Goal: Task Accomplishment & Management: Manage account settings

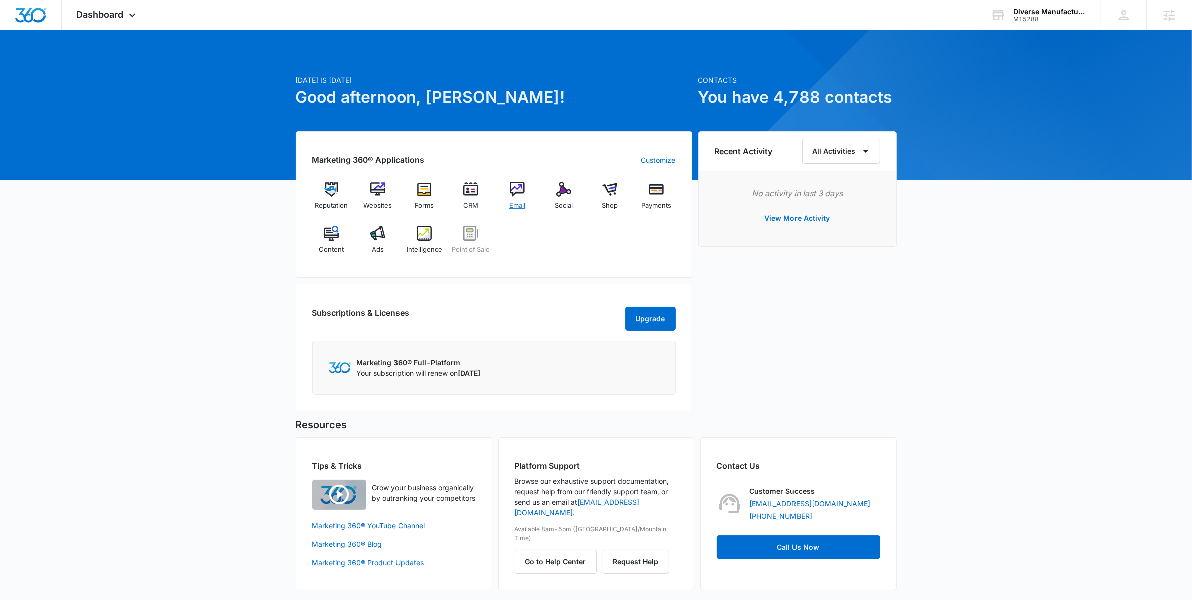
click at [520, 190] on img at bounding box center [517, 189] width 15 height 15
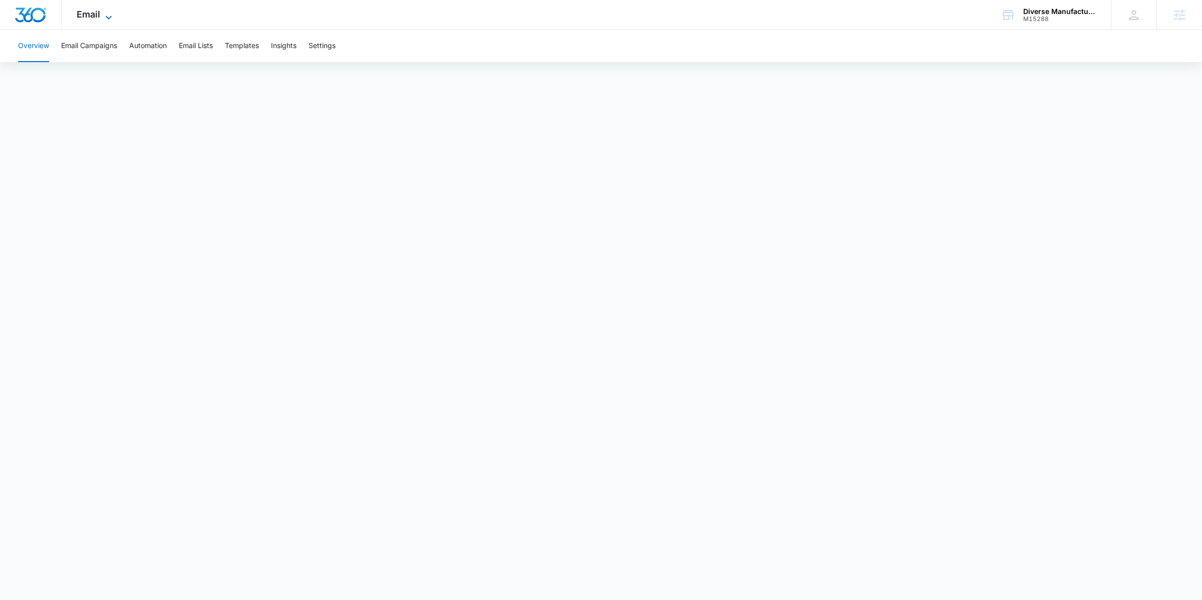
click at [90, 16] on span "Email" at bounding box center [89, 14] width 24 height 11
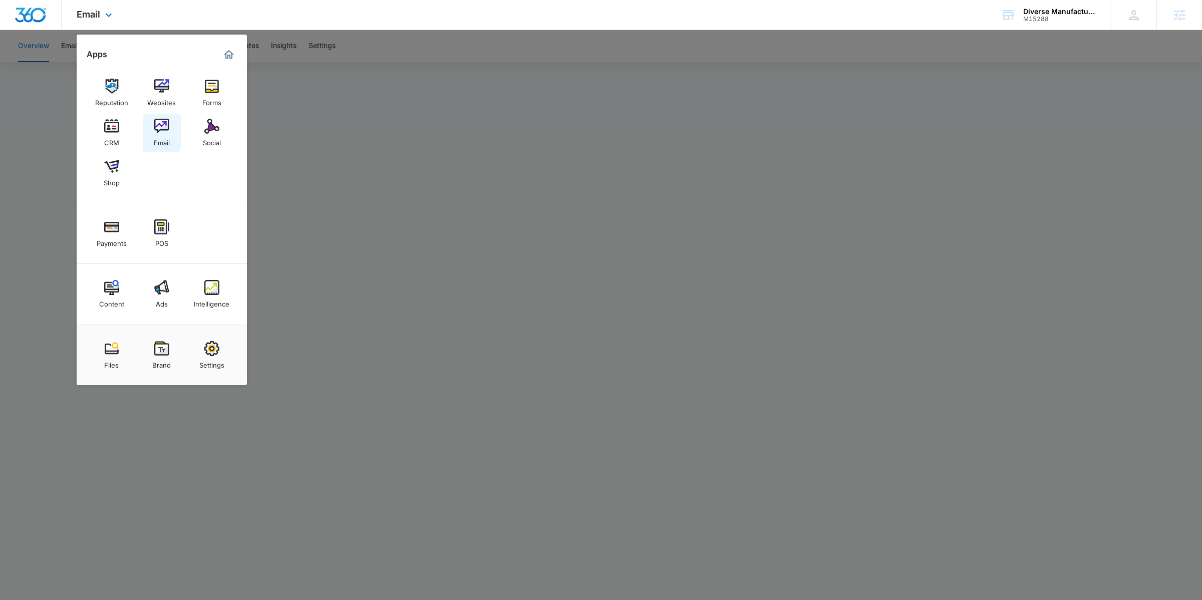
click at [160, 122] on img at bounding box center [161, 126] width 15 height 15
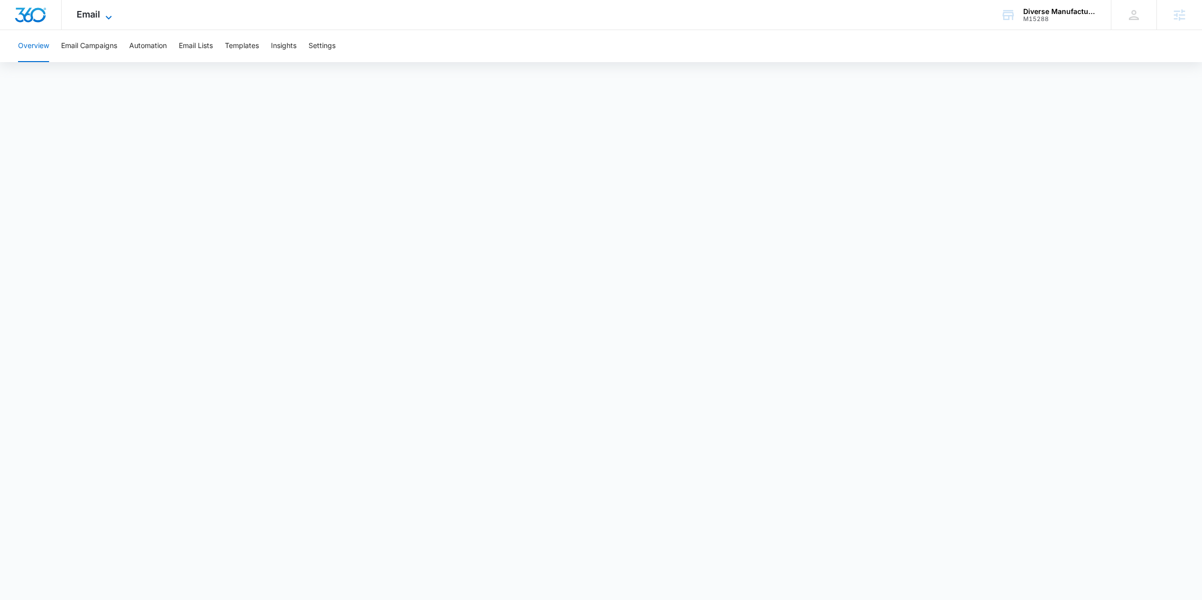
click at [90, 18] on span "Email" at bounding box center [89, 14] width 24 height 11
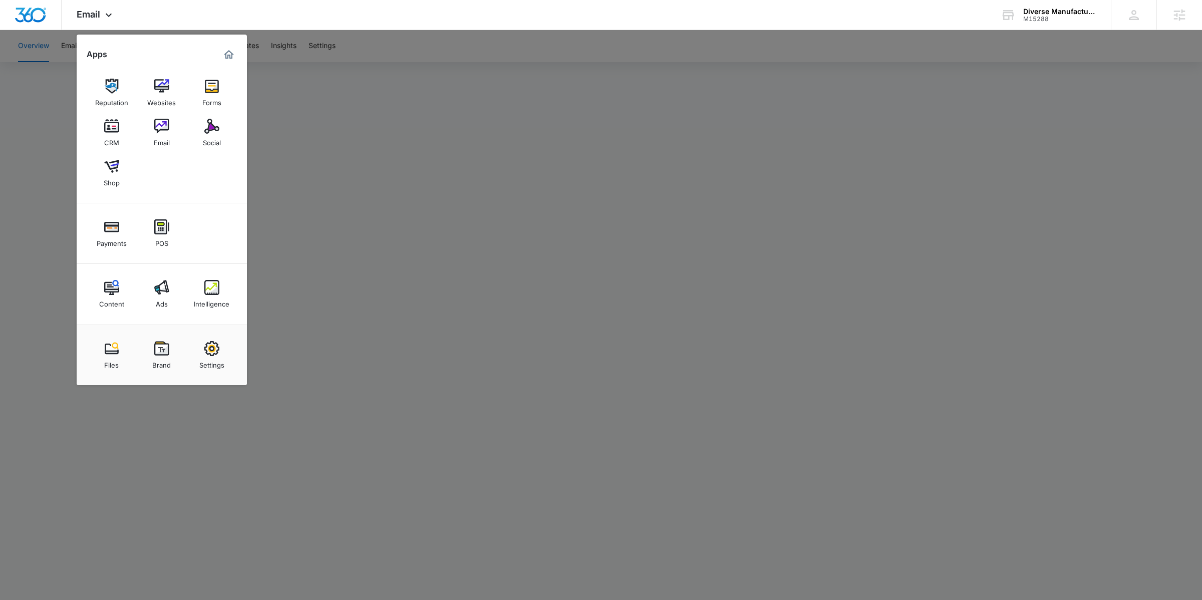
click at [736, 143] on div at bounding box center [601, 300] width 1202 height 600
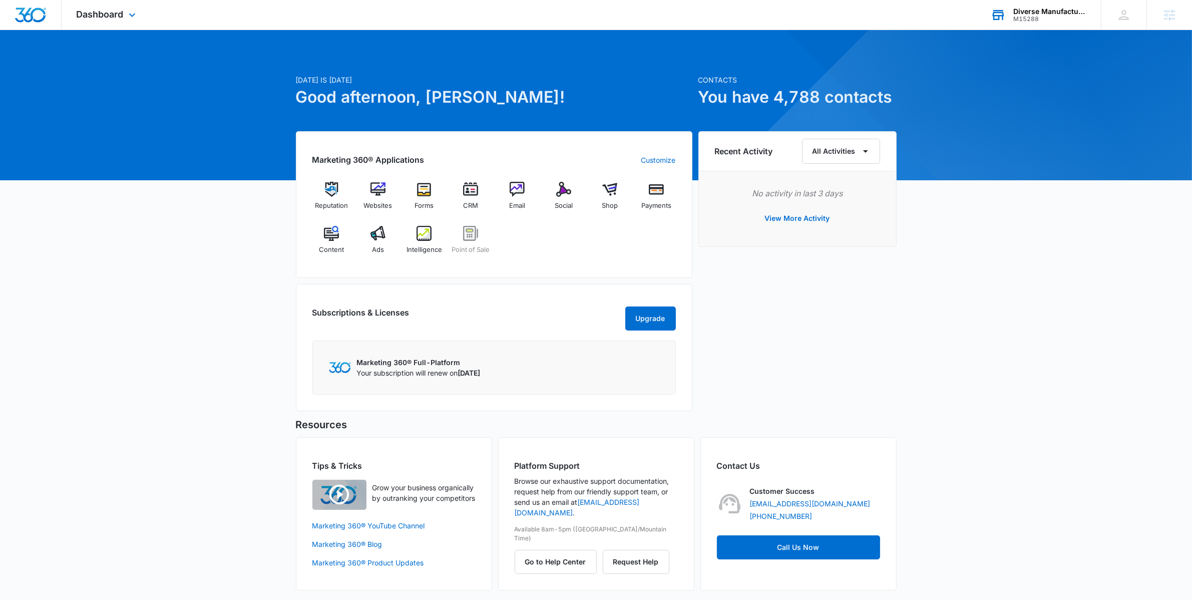
click at [1033, 19] on div "M15288" at bounding box center [1049, 19] width 73 height 7
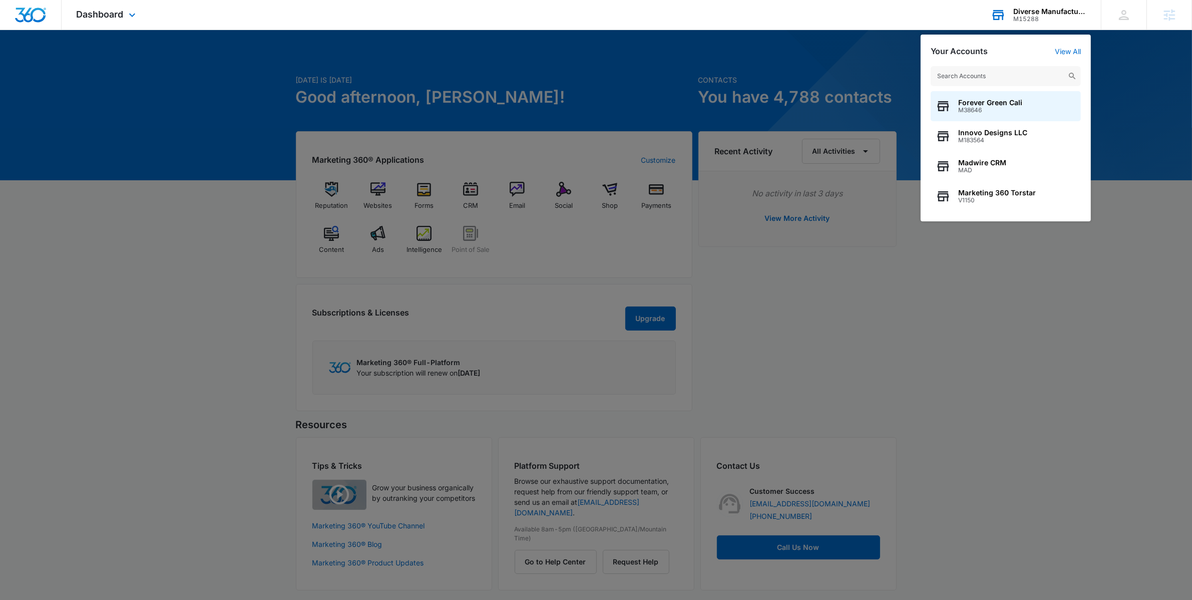
click at [973, 78] on input "text" at bounding box center [1006, 76] width 150 height 20
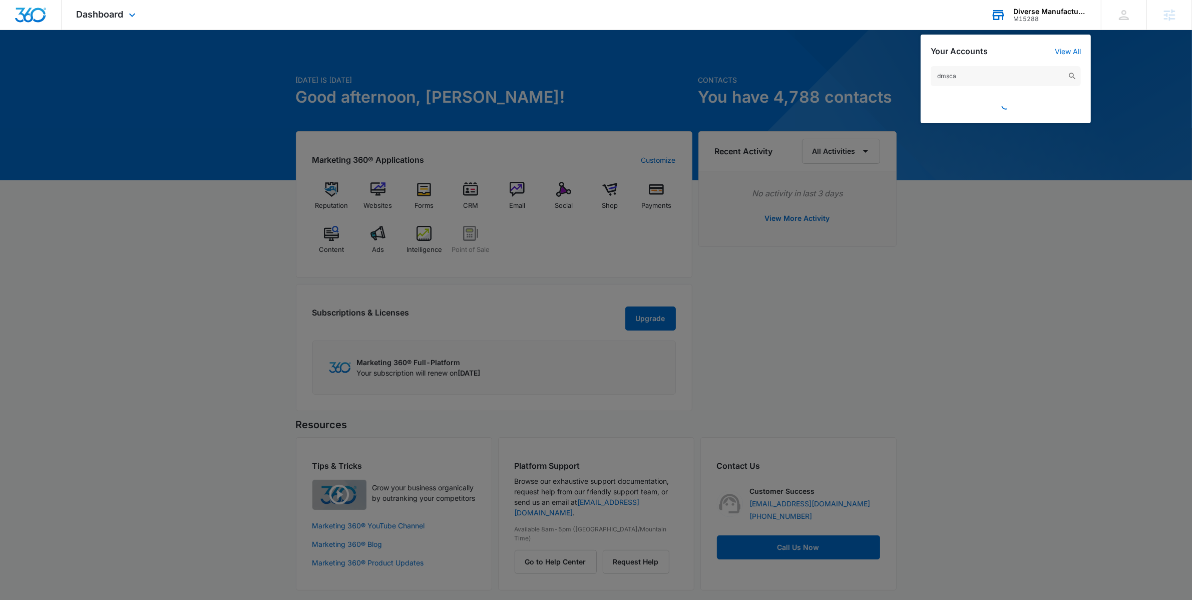
type input "dmsca"
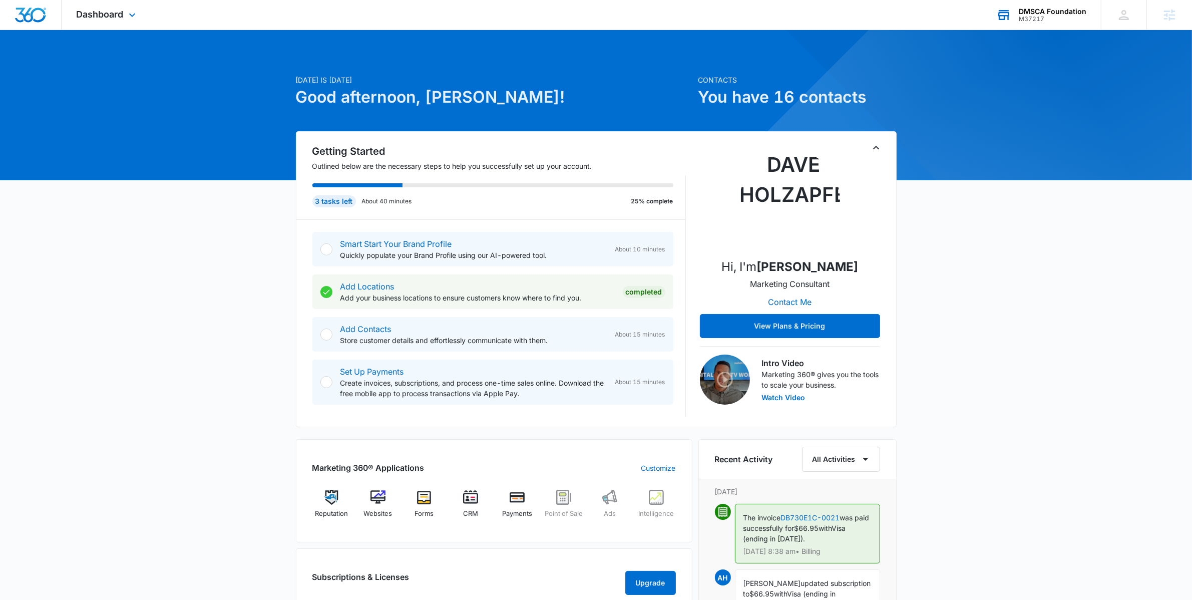
click at [1027, 22] on div "M37217" at bounding box center [1053, 19] width 68 height 7
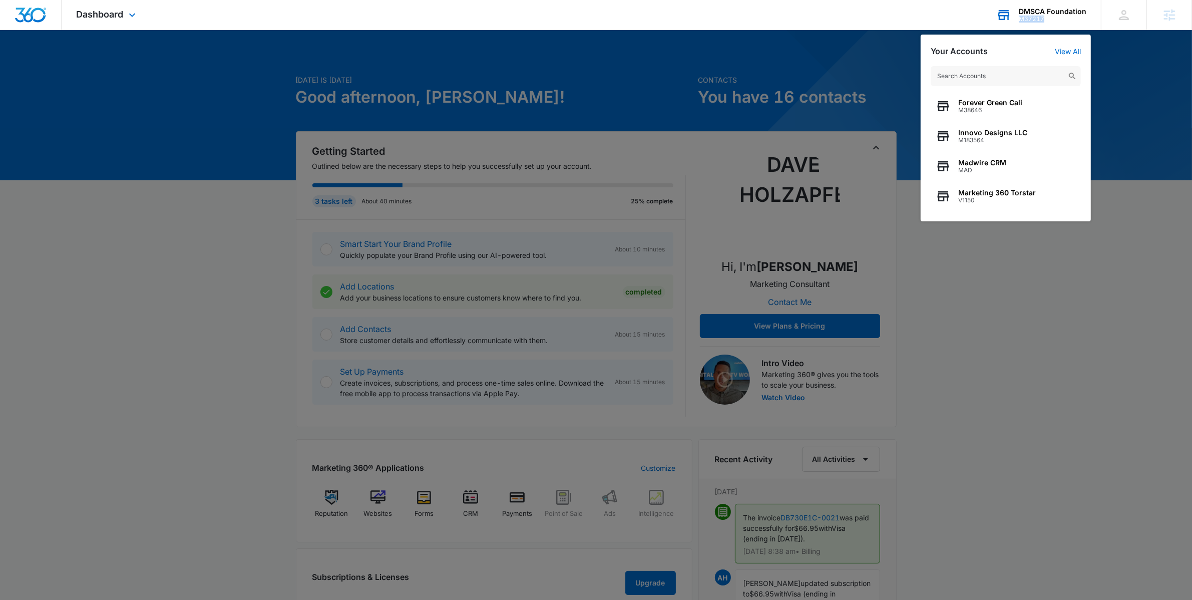
drag, startPoint x: 1048, startPoint y: 18, endPoint x: 1021, endPoint y: 19, distance: 27.0
click at [1021, 19] on div "M37217" at bounding box center [1053, 19] width 68 height 7
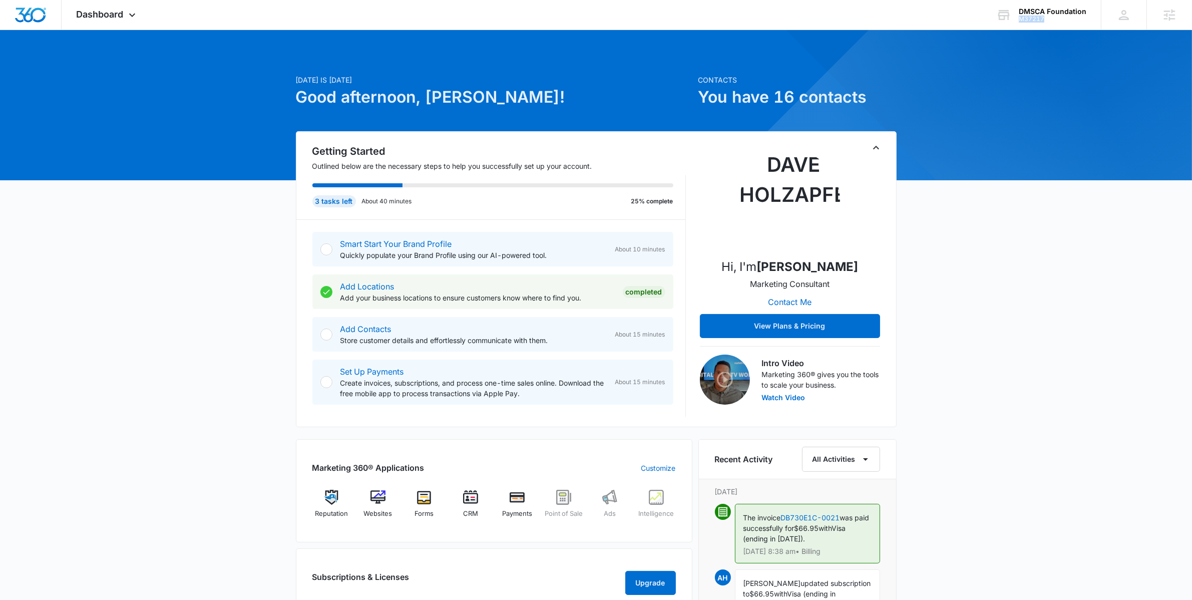
copy div "M37217"
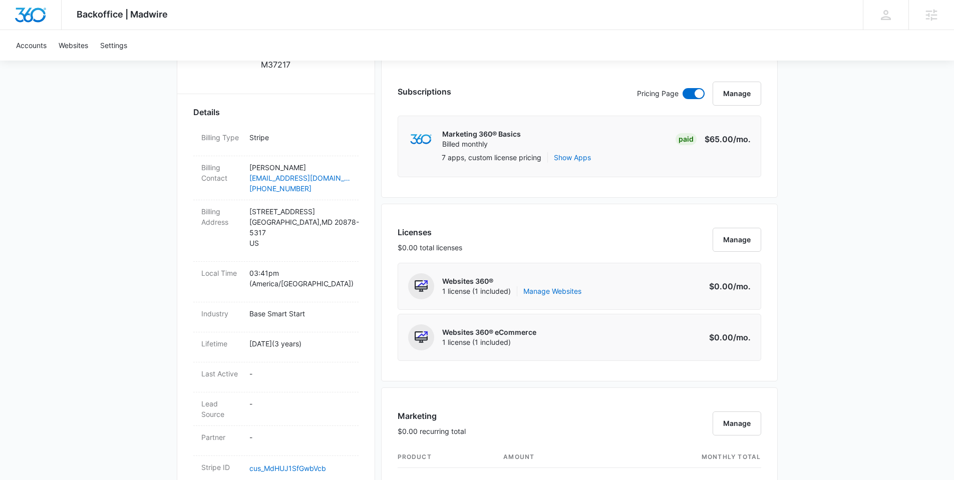
scroll to position [246, 0]
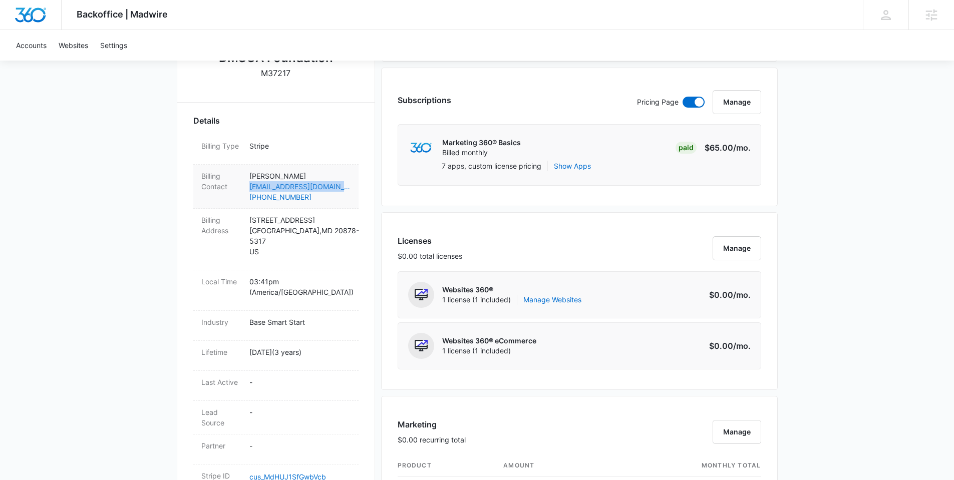
drag, startPoint x: 247, startPoint y: 187, endPoint x: 346, endPoint y: 186, distance: 98.6
click at [346, 186] on div "Billing Contact David Burton dburton@thedmscafoundation.org (803) 318-0250" at bounding box center [275, 187] width 165 height 44
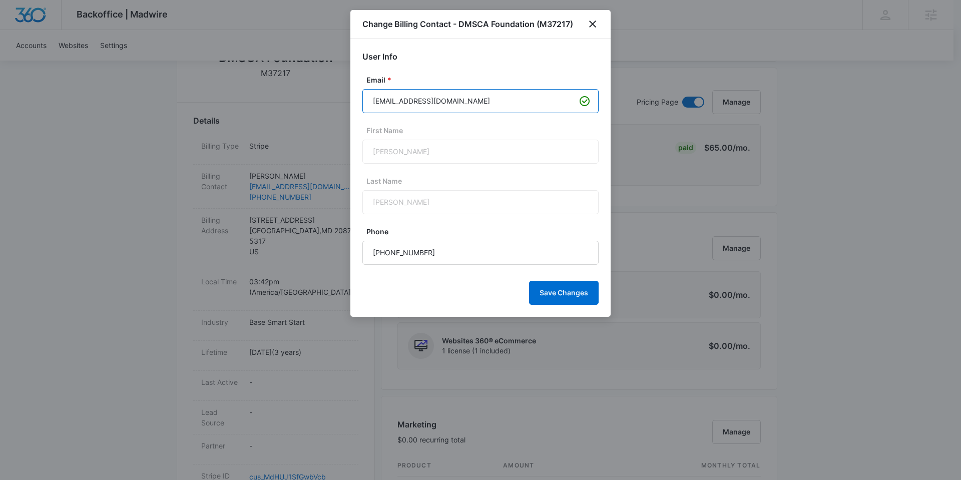
click at [416, 103] on input "dburton@thedmscafoundation.org" at bounding box center [480, 101] width 236 height 24
type input "dburton@dmscafoundation.org"
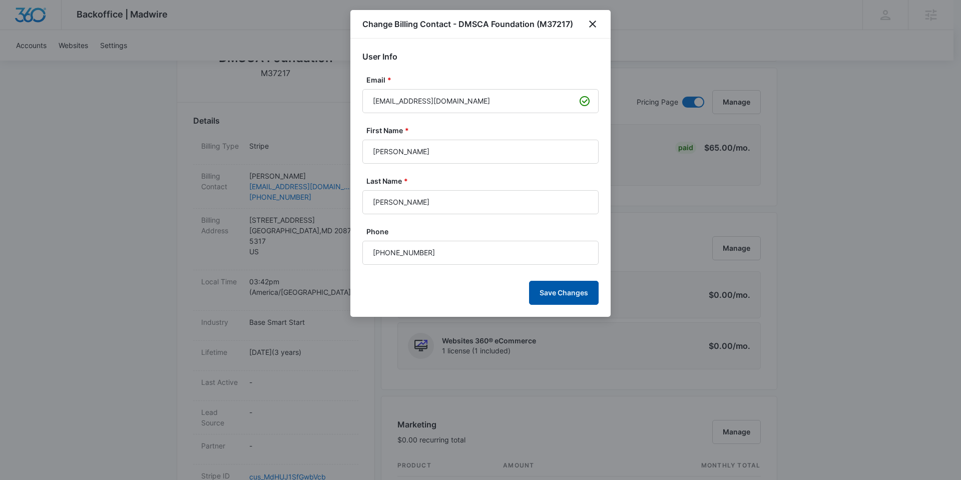
click at [563, 300] on button "Save Changes" at bounding box center [564, 293] width 70 height 24
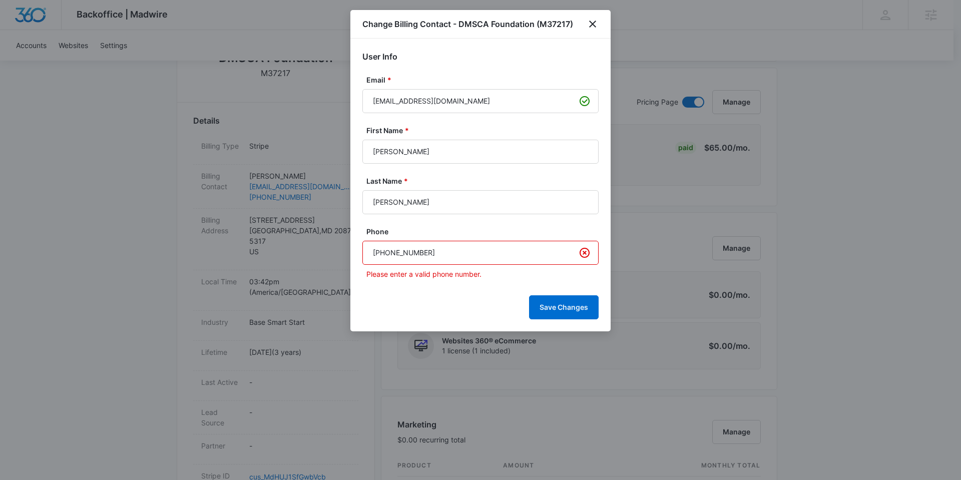
click at [370, 255] on input "(803) 318-0250" at bounding box center [480, 253] width 236 height 24
click at [465, 262] on input "(803) 318-0250" at bounding box center [480, 253] width 236 height 24
click at [588, 252] on icon "Clear" at bounding box center [585, 253] width 12 height 12
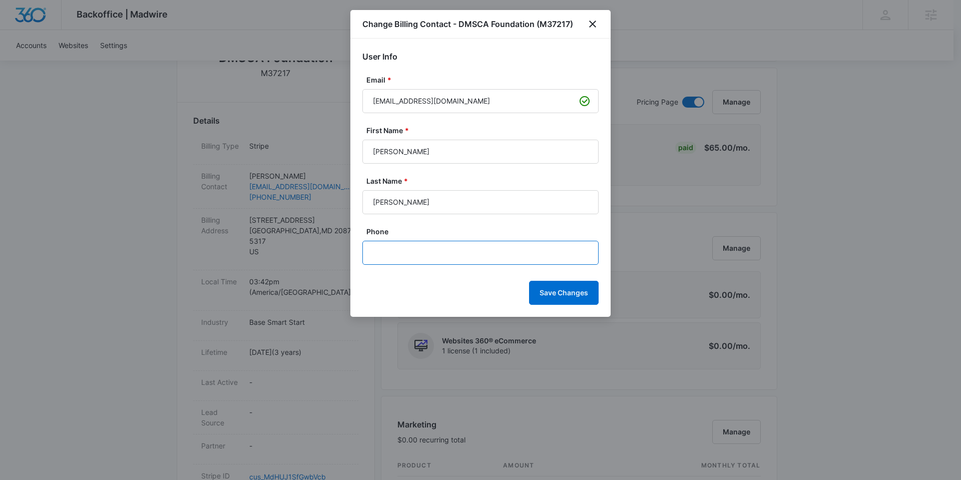
click at [517, 255] on input "Phone" at bounding box center [480, 253] width 236 height 24
type input "(803) 318-0250"
click at [464, 286] on div "Save Changes" at bounding box center [480, 293] width 236 height 24
click at [559, 293] on button "Save Changes" at bounding box center [564, 293] width 70 height 24
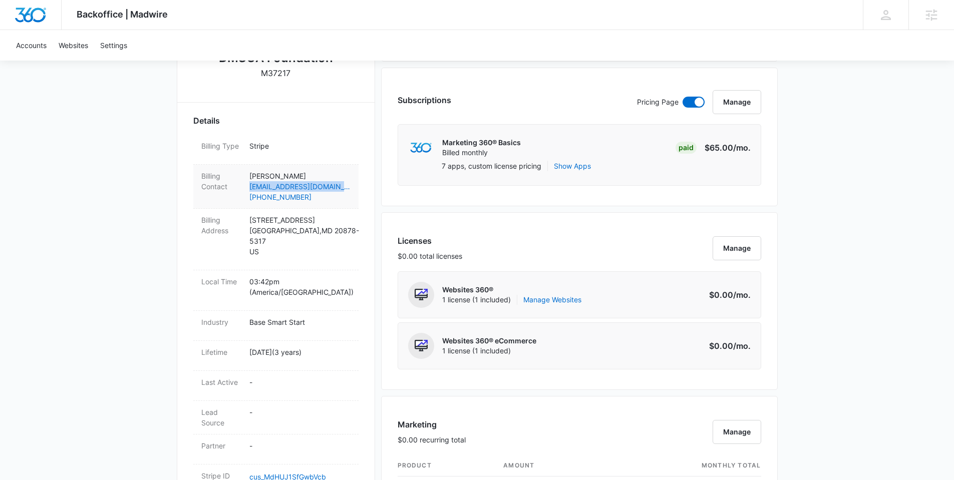
drag, startPoint x: 246, startPoint y: 186, endPoint x: 351, endPoint y: 186, distance: 104.6
click at [351, 186] on div "Billing Contact David Burton dburton@dmscafoundation.org (803) 318-0250" at bounding box center [275, 187] width 165 height 44
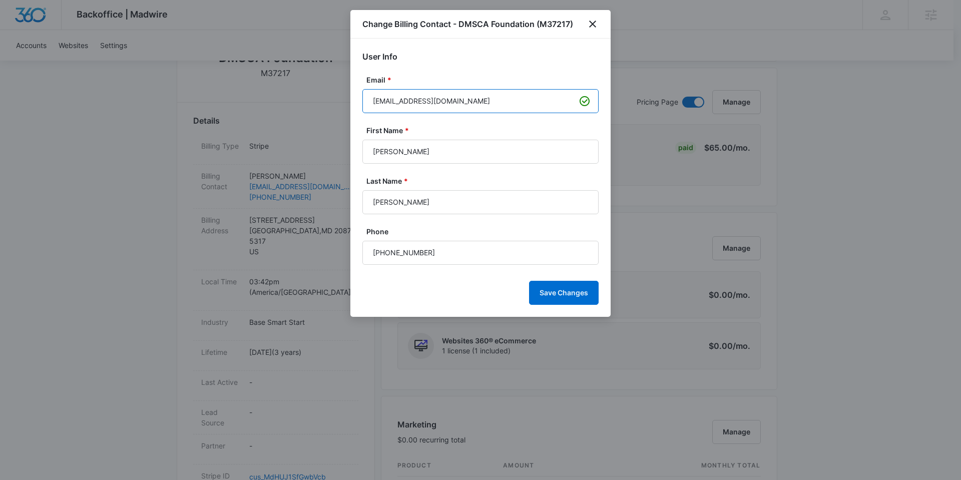
click at [500, 95] on input "dburton@dmscafoundation.org" at bounding box center [480, 101] width 236 height 24
click at [595, 24] on icon "close" at bounding box center [593, 24] width 12 height 12
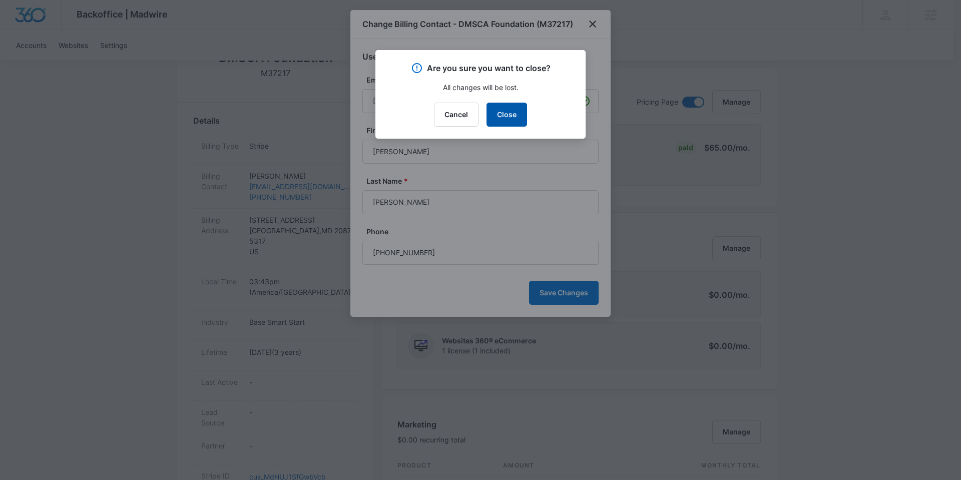
click at [512, 111] on button "Close" at bounding box center [507, 115] width 41 height 24
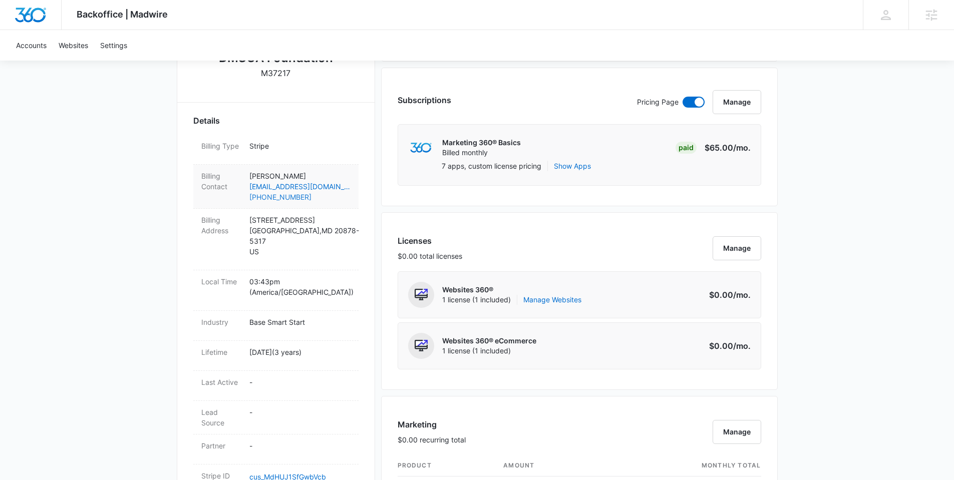
click at [331, 194] on link "(803) 318-0250" at bounding box center [299, 197] width 101 height 11
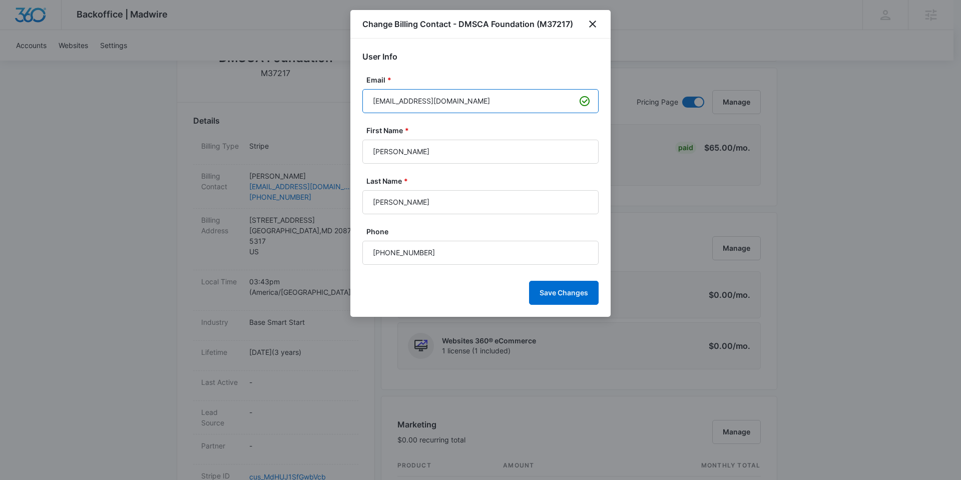
click at [403, 97] on input "dburton@dmscafoundation.org" at bounding box center [480, 101] width 236 height 24
click at [404, 97] on input "dburton@dmscafoundation.org" at bounding box center [480, 101] width 236 height 24
paste input ".us"
type input "dburton@dmsca.us"
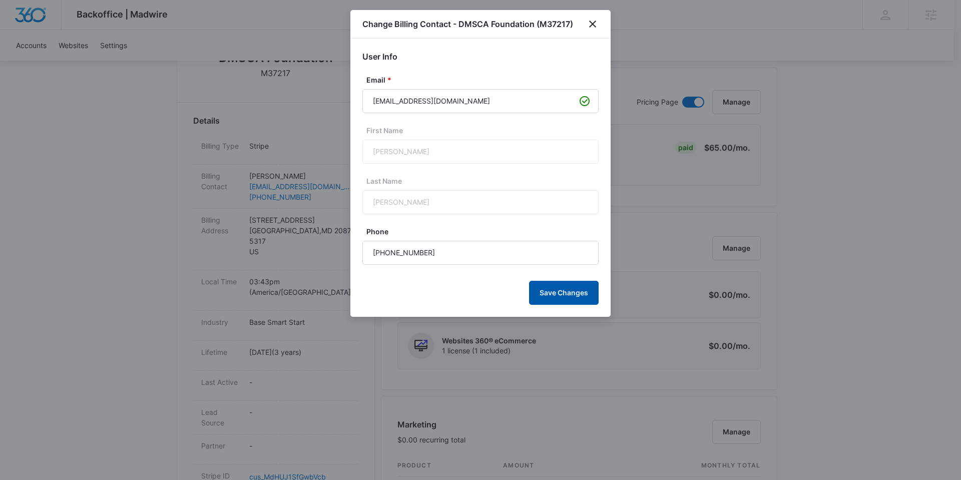
click at [556, 287] on button "Save Changes" at bounding box center [564, 293] width 70 height 24
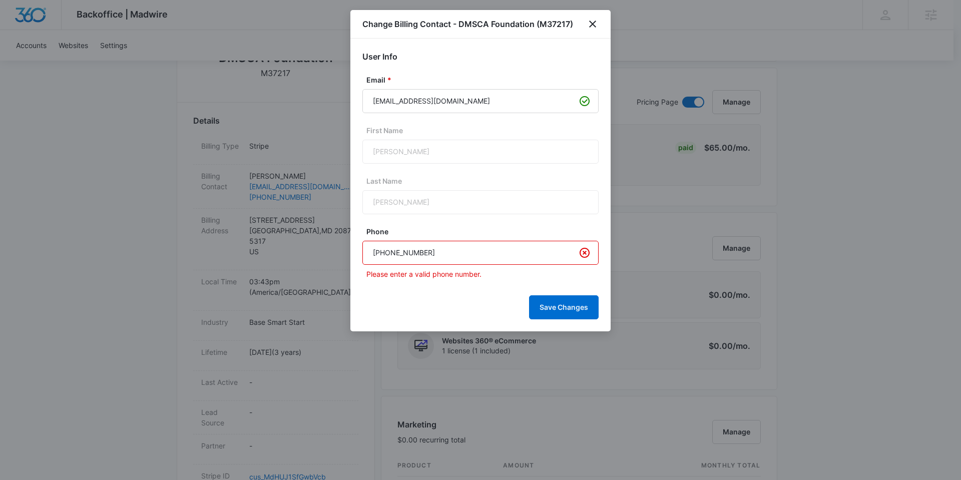
click at [494, 259] on input "(803) 318-0250" at bounding box center [480, 253] width 236 height 24
type input "(803) 318-0250"
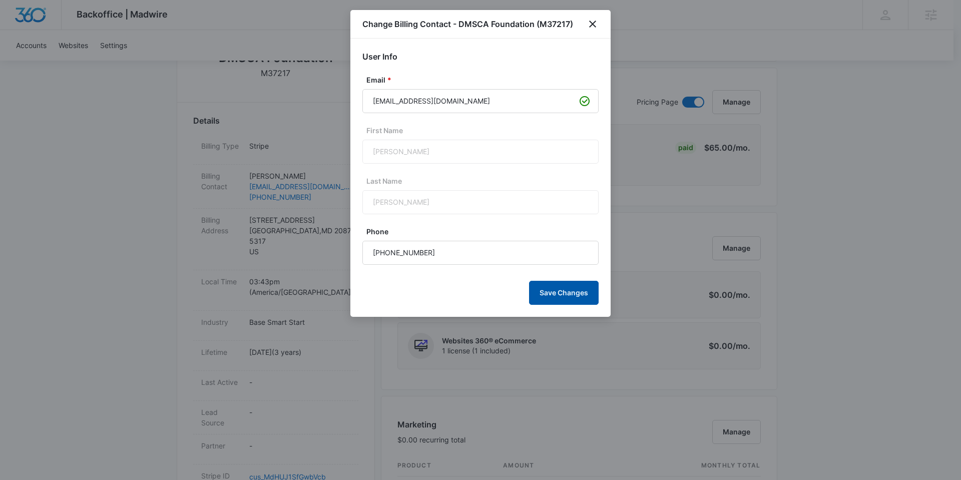
click at [570, 303] on button "Save Changes" at bounding box center [564, 293] width 70 height 24
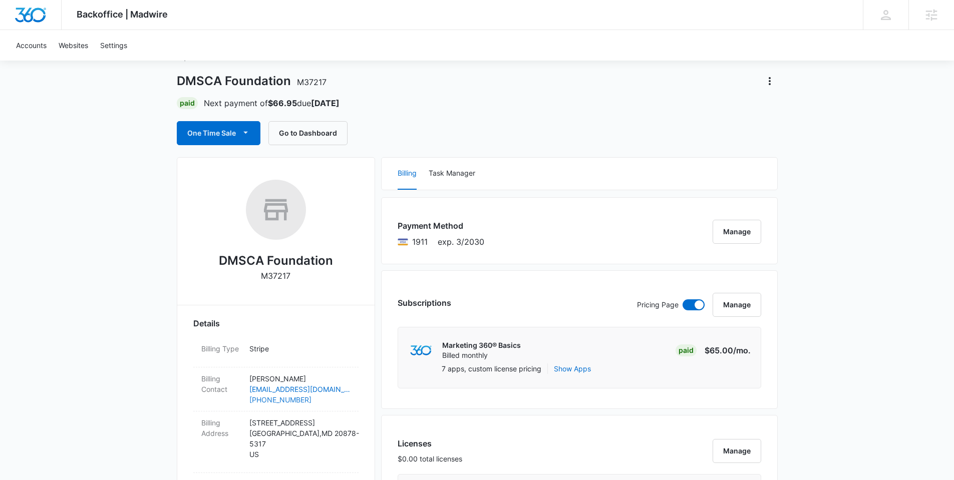
scroll to position [46, 0]
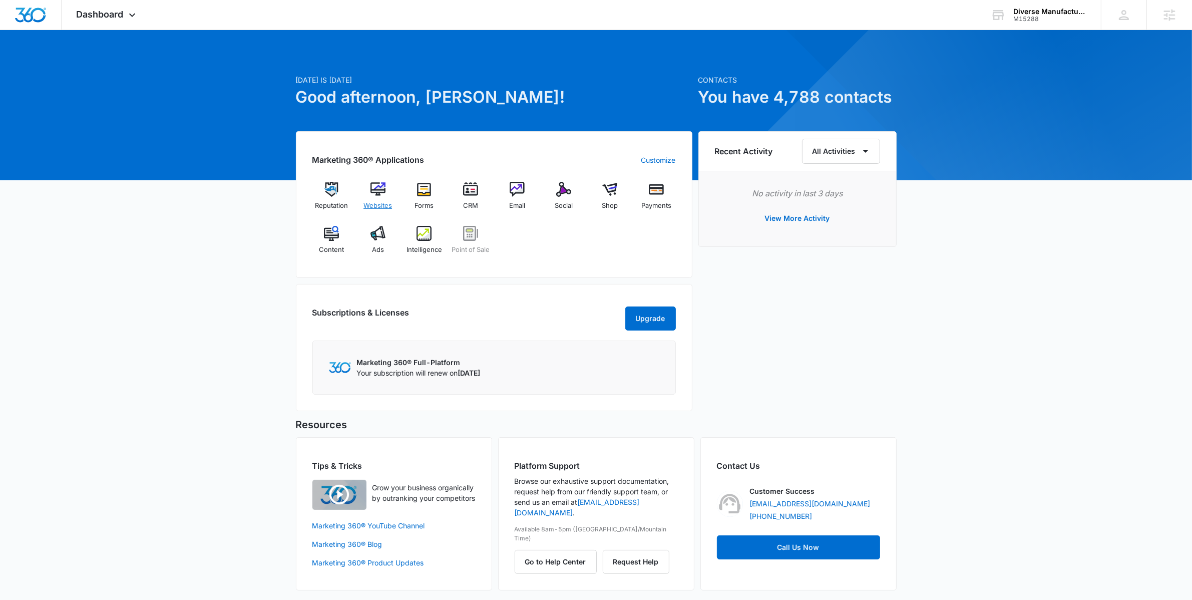
click at [379, 194] on img at bounding box center [378, 189] width 15 height 15
